Goal: Task Accomplishment & Management: Manage account settings

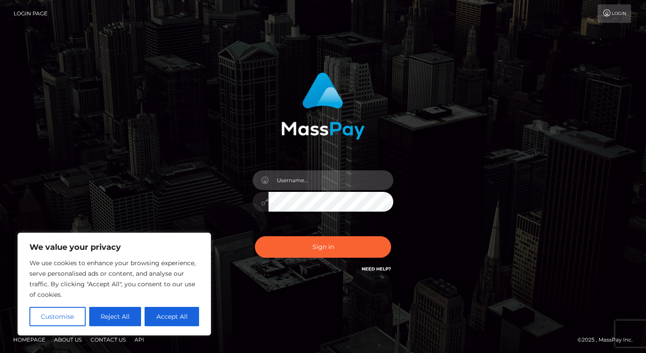
type input "[PERSON_NAME][EMAIL_ADDRESS][DOMAIN_NAME]"
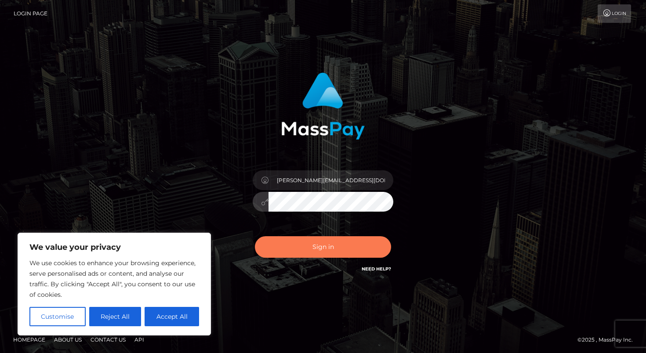
click at [354, 251] on button "Sign in" at bounding box center [323, 247] width 136 height 22
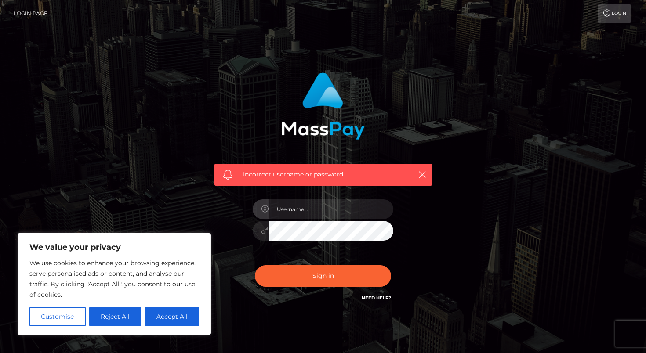
click at [504, 216] on div "Incorrect username or password." at bounding box center [323, 192] width 501 height 253
click at [327, 208] on input "text" at bounding box center [331, 210] width 125 height 20
type input "c2FudG9zLmNhc3NpZHkxM0BnbWFpbC5jb20="
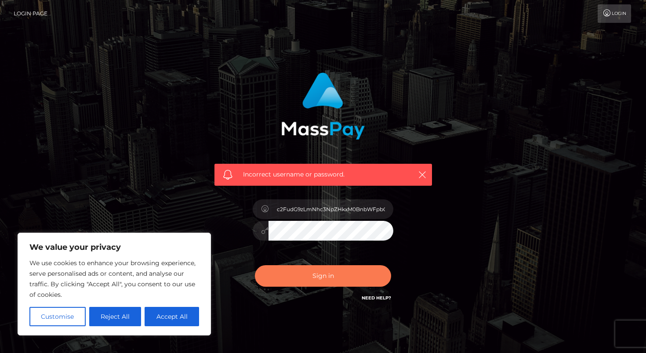
click at [336, 273] on button "Sign in" at bounding box center [323, 276] width 136 height 22
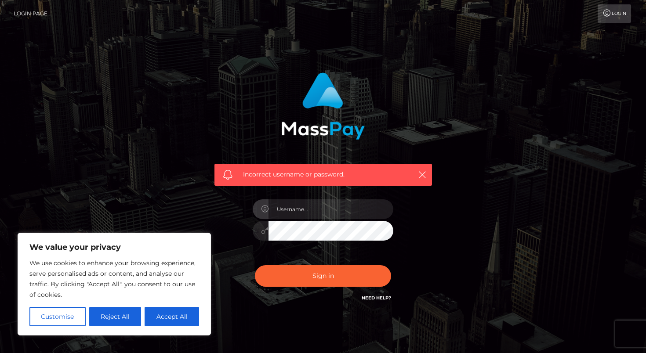
click at [530, 202] on div "Incorrect username or password." at bounding box center [323, 192] width 501 height 253
click at [317, 214] on input "text" at bounding box center [331, 210] width 125 height 20
click at [339, 211] on input "santos.cassidy13@yahoo.com" at bounding box center [331, 210] width 125 height 20
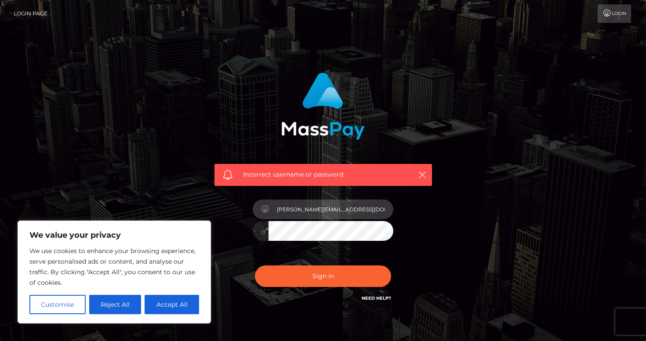
type input "[PERSON_NAME][EMAIL_ADDRESS][DOMAIN_NAME]"
click at [507, 259] on div "Incorrect username or password. santos.cassidy13@gmail.com" at bounding box center [323, 192] width 501 height 253
click at [370, 300] on link "Need Help?" at bounding box center [376, 298] width 29 height 6
click at [323, 276] on button "Sign in" at bounding box center [323, 276] width 136 height 22
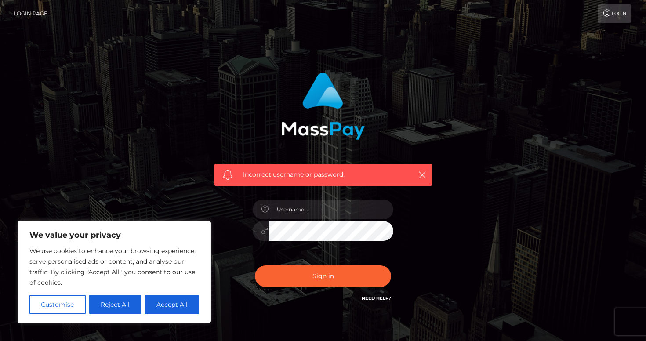
click at [298, 177] on span "Incorrect username or password." at bounding box center [323, 174] width 160 height 9
drag, startPoint x: 298, startPoint y: 177, endPoint x: 278, endPoint y: 177, distance: 19.8
click at [296, 177] on span "Incorrect username or password." at bounding box center [323, 174] width 160 height 9
click at [226, 175] on span at bounding box center [228, 175] width 10 height 10
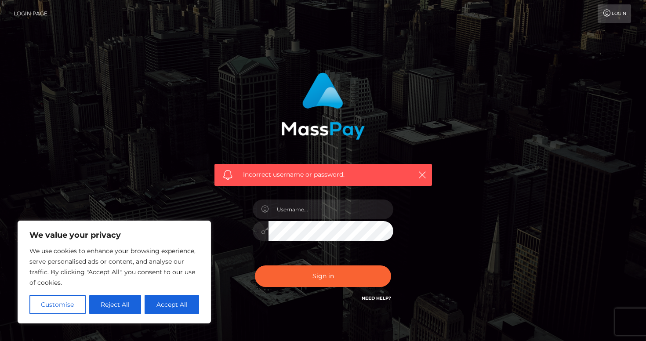
click at [23, 14] on link "Login Page" at bounding box center [31, 13] width 34 height 18
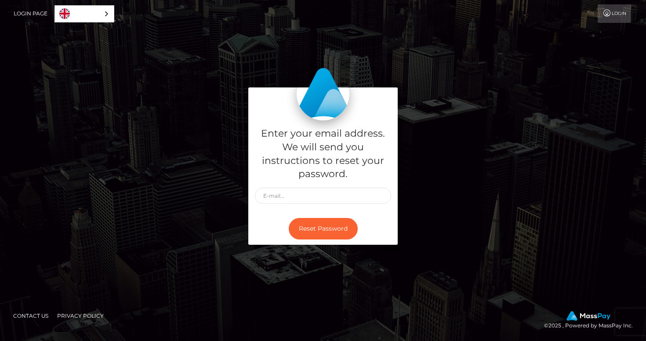
click at [349, 114] on div at bounding box center [323, 107] width 136 height 26
click at [313, 197] on input "text" at bounding box center [323, 196] width 136 height 16
type input "[PERSON_NAME][EMAIL_ADDRESS][DOMAIN_NAME]"
click at [316, 226] on button "Reset Password" at bounding box center [323, 229] width 69 height 22
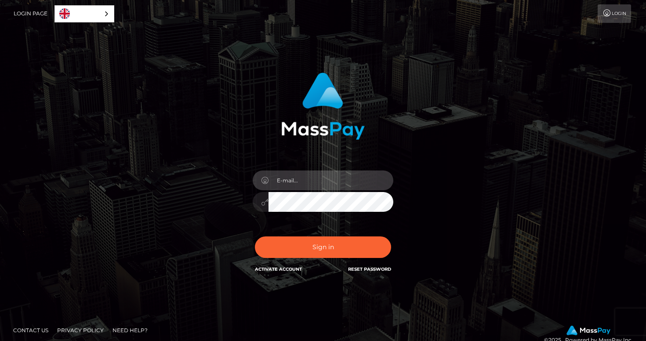
click at [324, 181] on input "email" at bounding box center [331, 181] width 125 height 20
type input "[PERSON_NAME][EMAIL_ADDRESS][DOMAIN_NAME]"
click at [323, 247] on button "Sign in" at bounding box center [323, 247] width 136 height 22
